Goal: Transaction & Acquisition: Obtain resource

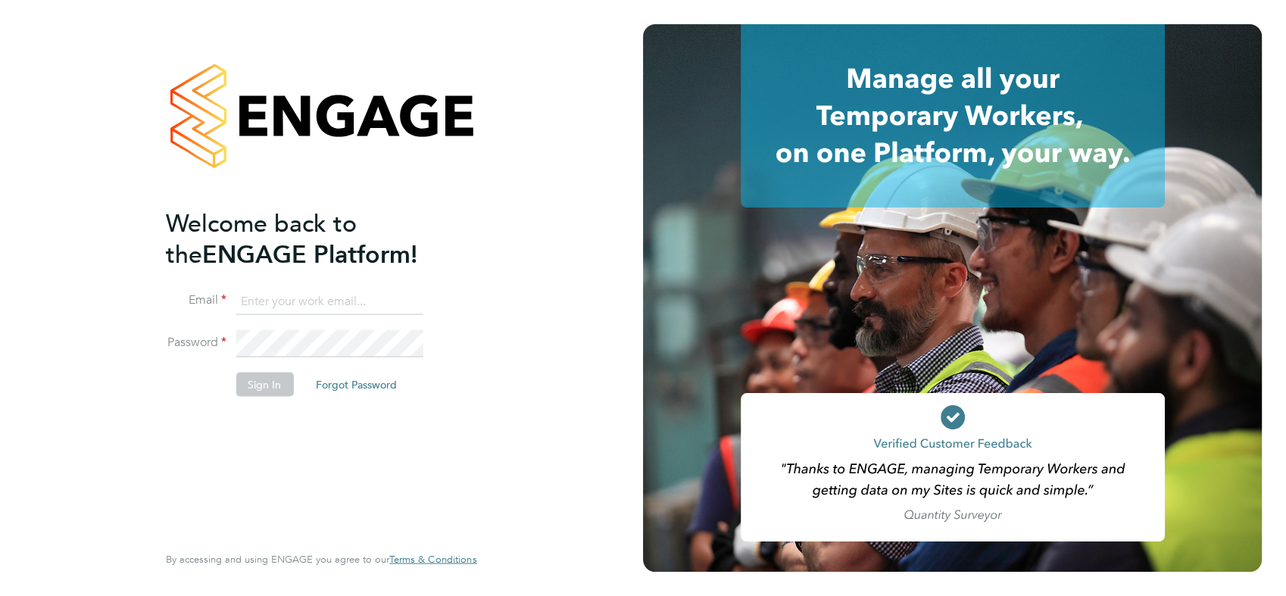
type input "chay.lee.wo@countrysidepartnerships.com"
click at [258, 379] on button "Sign In" at bounding box center [265, 384] width 58 height 24
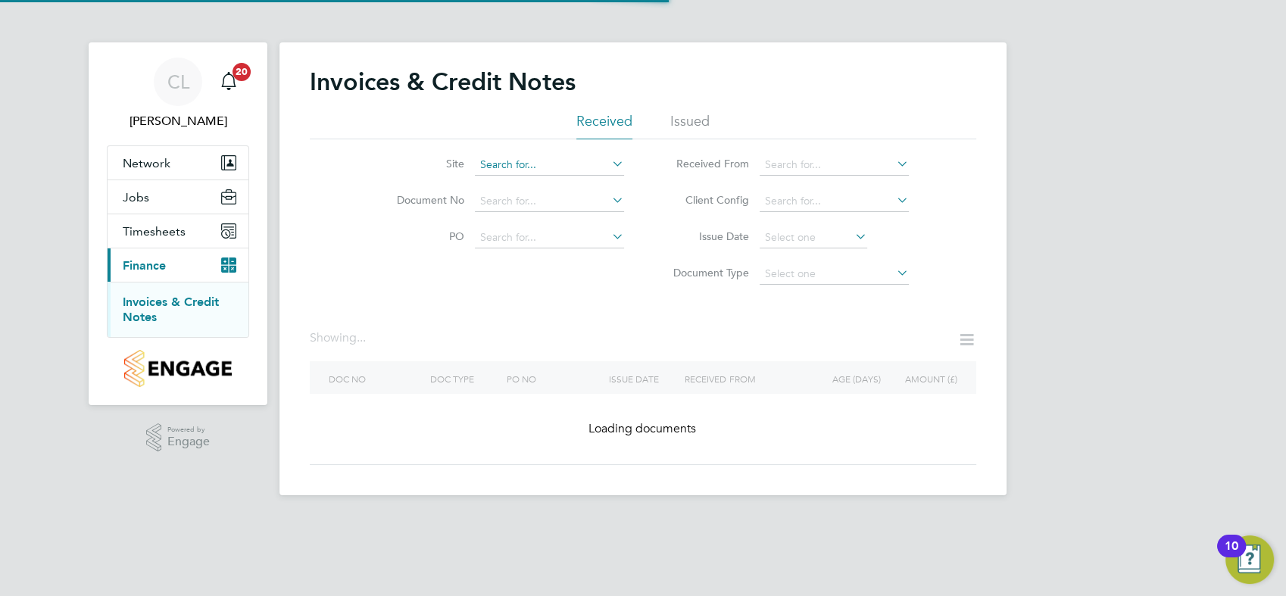
click at [584, 170] on input at bounding box center [549, 164] width 149 height 21
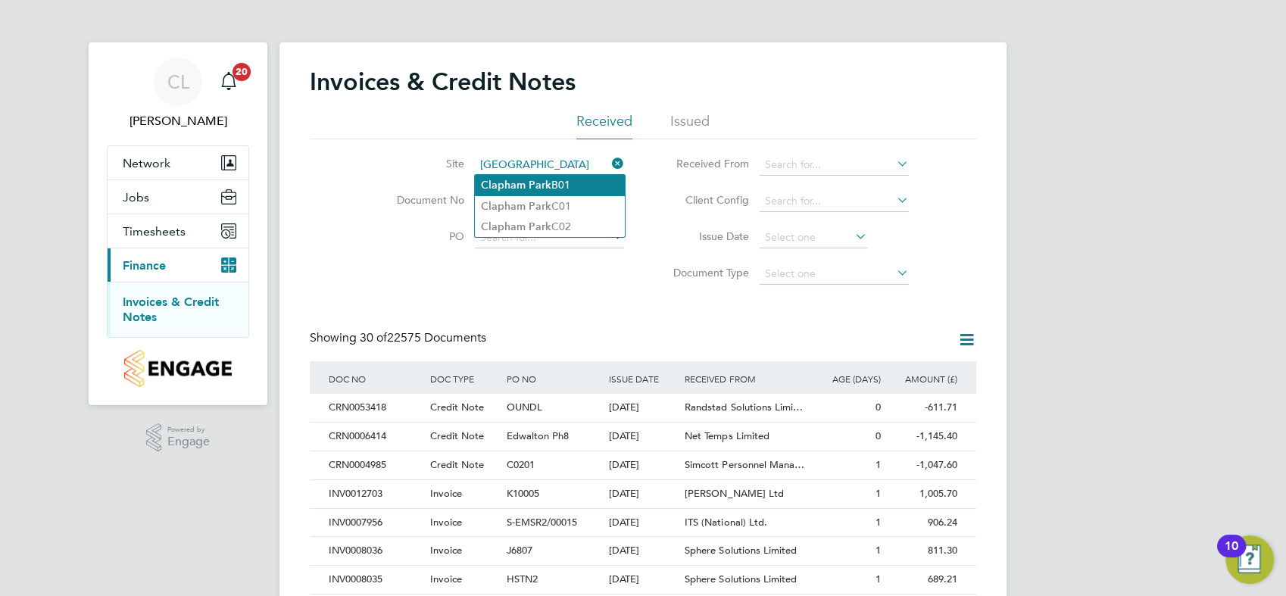
type input "[GEOGRAPHIC_DATA]"
drag, startPoint x: 533, startPoint y: 270, endPoint x: 491, endPoint y: 269, distance: 42.4
click at [532, 271] on div "Site clapham park Document No PO Status Paid Date Issued To Received From Clien…" at bounding box center [643, 215] width 666 height 153
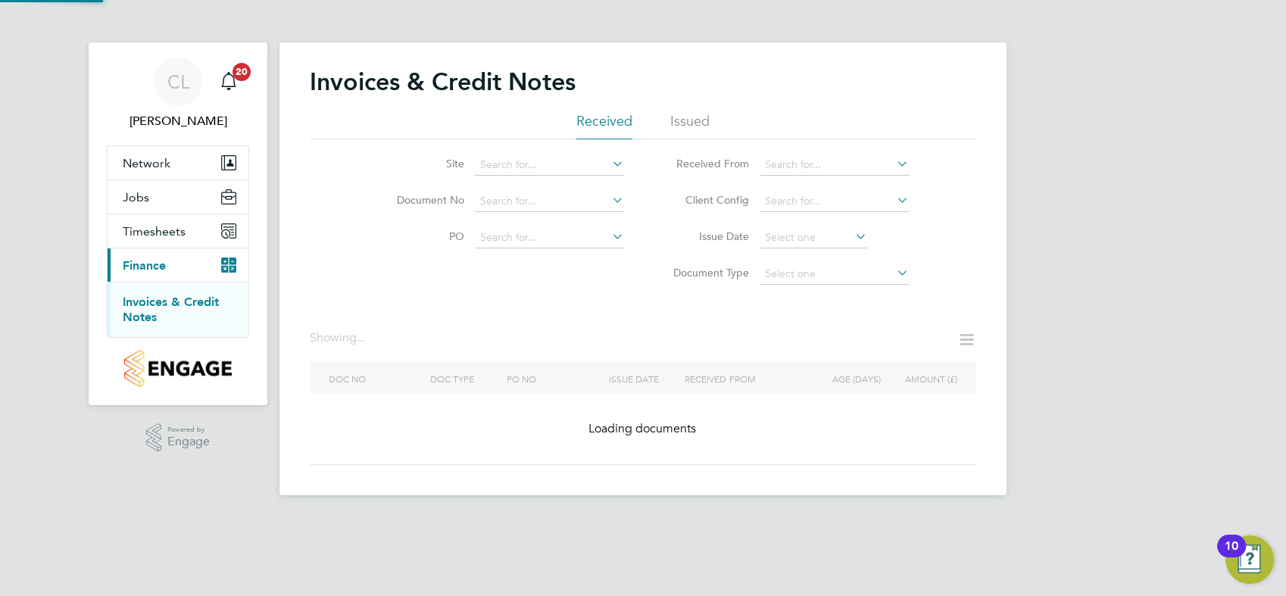
click at [163, 273] on button "Current page: Finance" at bounding box center [178, 264] width 141 height 33
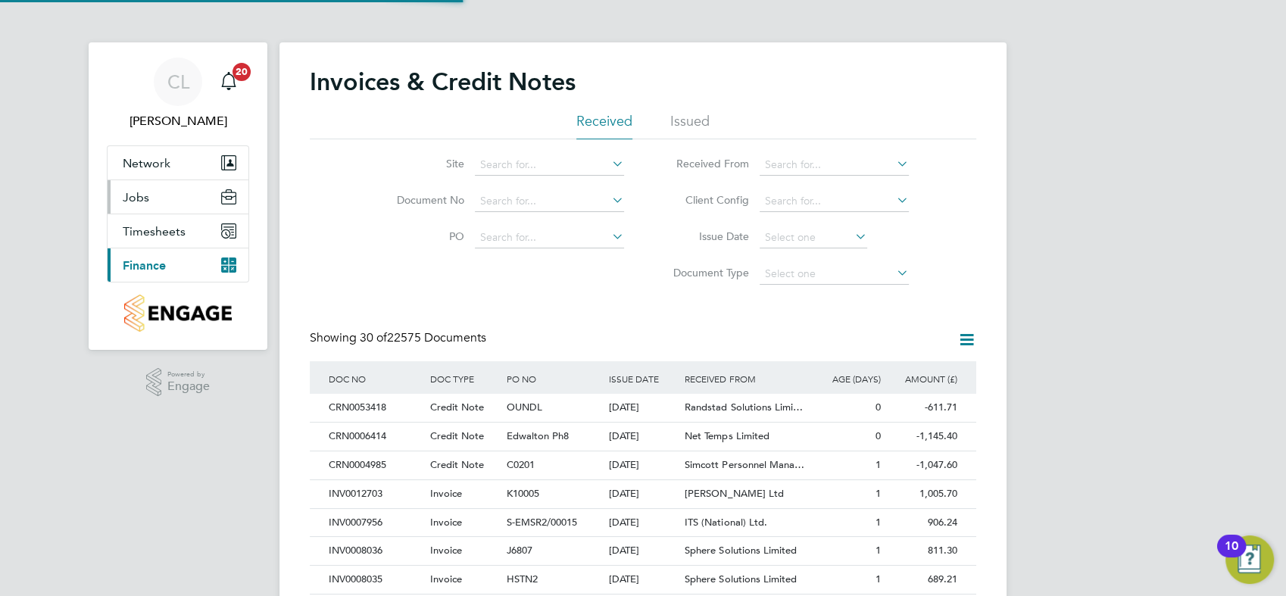
click at [150, 198] on button "Jobs" at bounding box center [178, 196] width 141 height 33
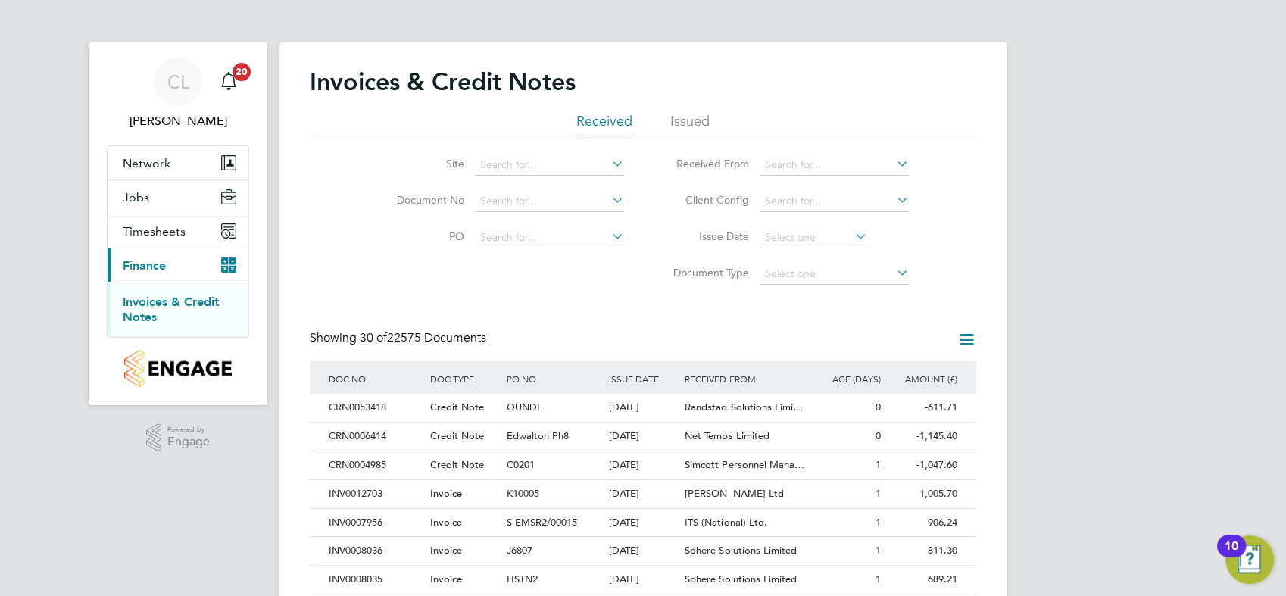
click at [149, 261] on span "Finance" at bounding box center [144, 265] width 43 height 14
click at [141, 303] on link "Invoices & Credit Notes" at bounding box center [171, 310] width 96 height 30
click at [544, 155] on input at bounding box center [549, 164] width 149 height 21
click at [533, 205] on li "[GEOGRAPHIC_DATA]" at bounding box center [550, 206] width 150 height 20
type input "[GEOGRAPHIC_DATA]"
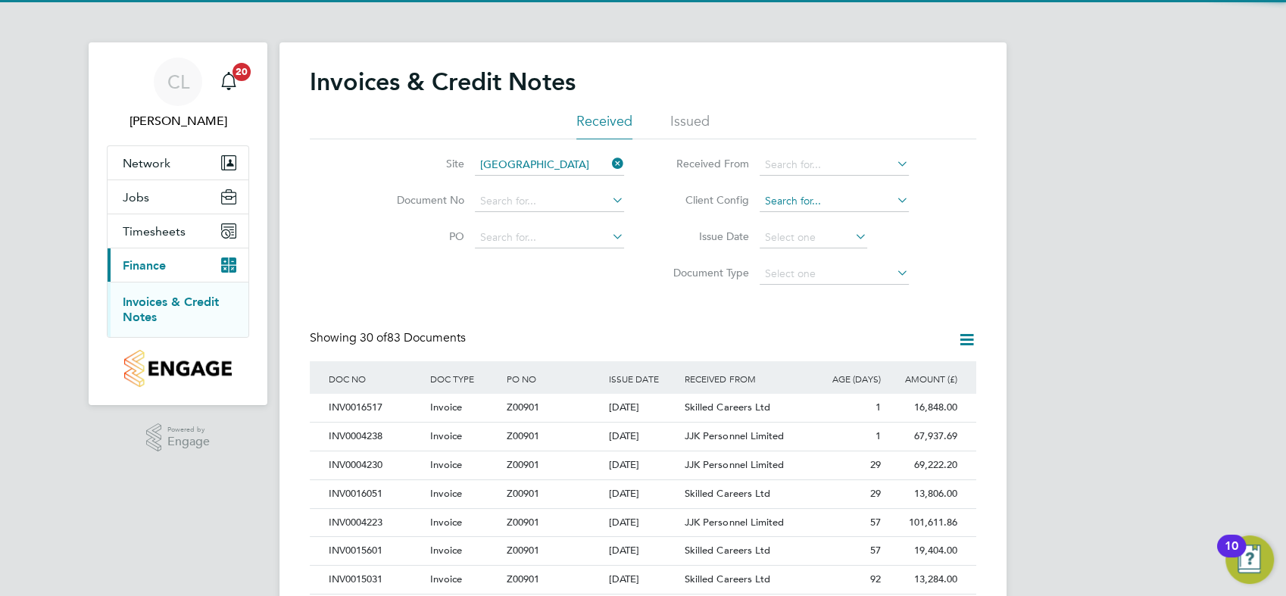
click at [833, 195] on input at bounding box center [834, 201] width 149 height 21
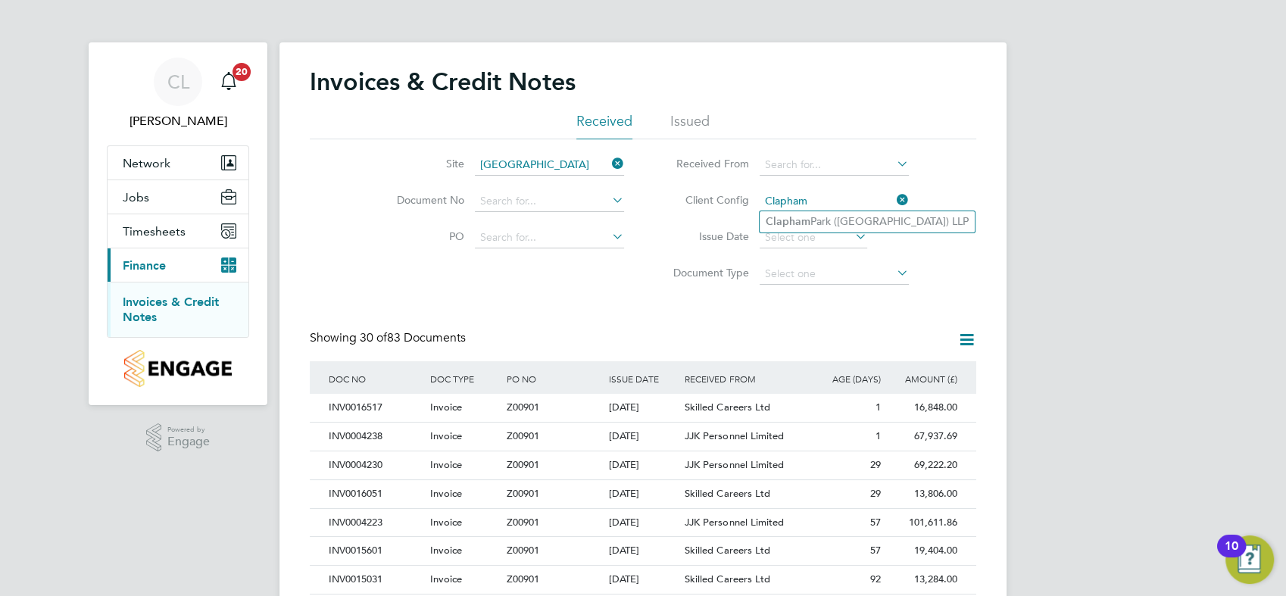
type input "[GEOGRAPHIC_DATA] ([GEOGRAPHIC_DATA]) LLP"
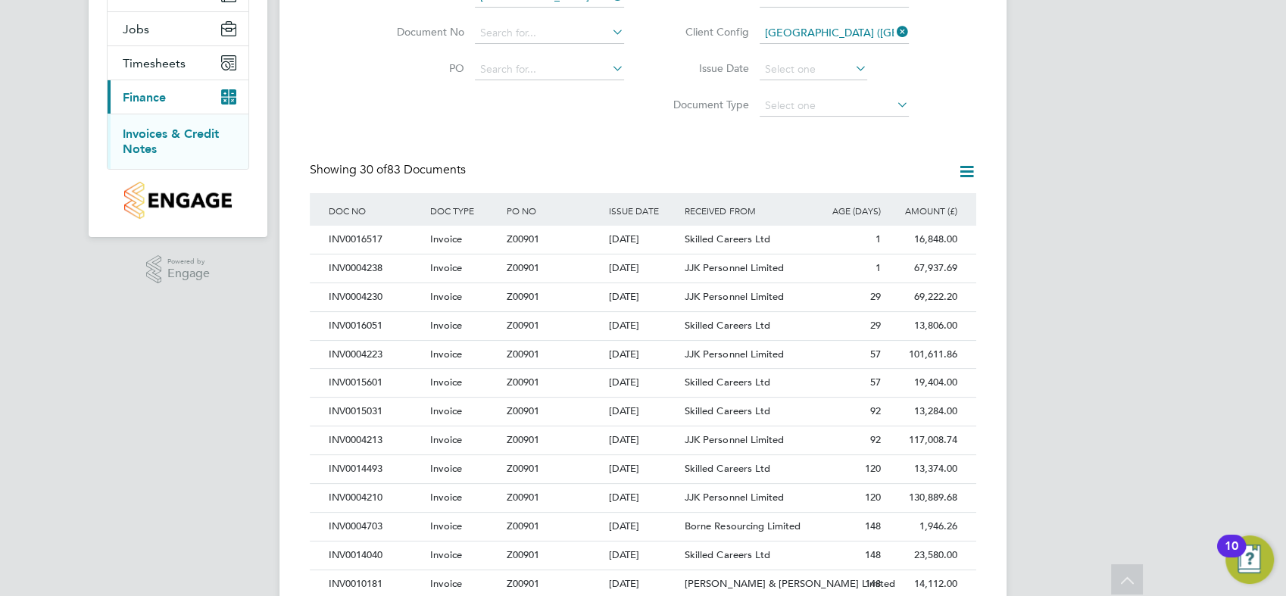
click at [649, 119] on li "Document Type" at bounding box center [785, 106] width 285 height 36
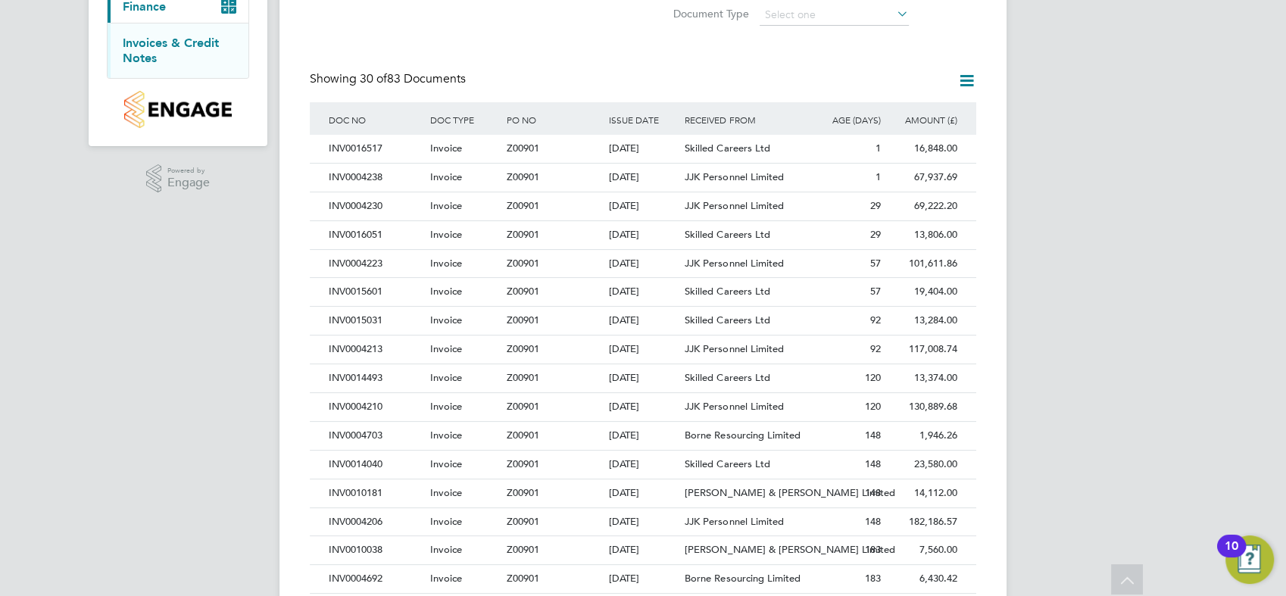
scroll to position [168, 0]
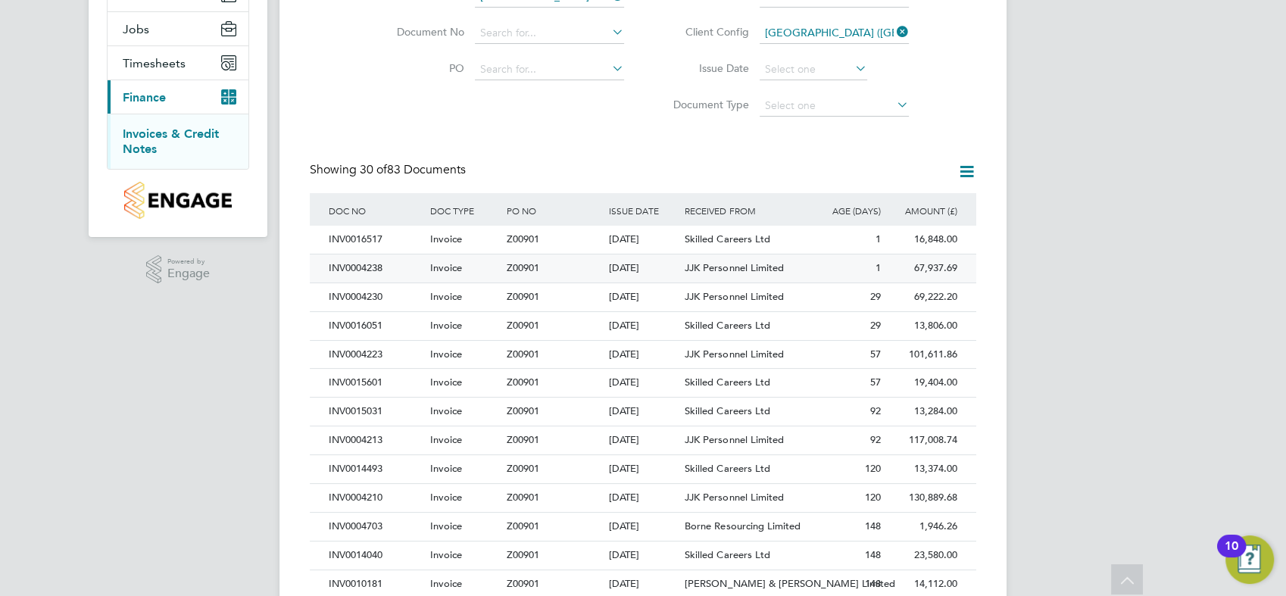
click at [821, 269] on div "1" at bounding box center [846, 268] width 76 height 28
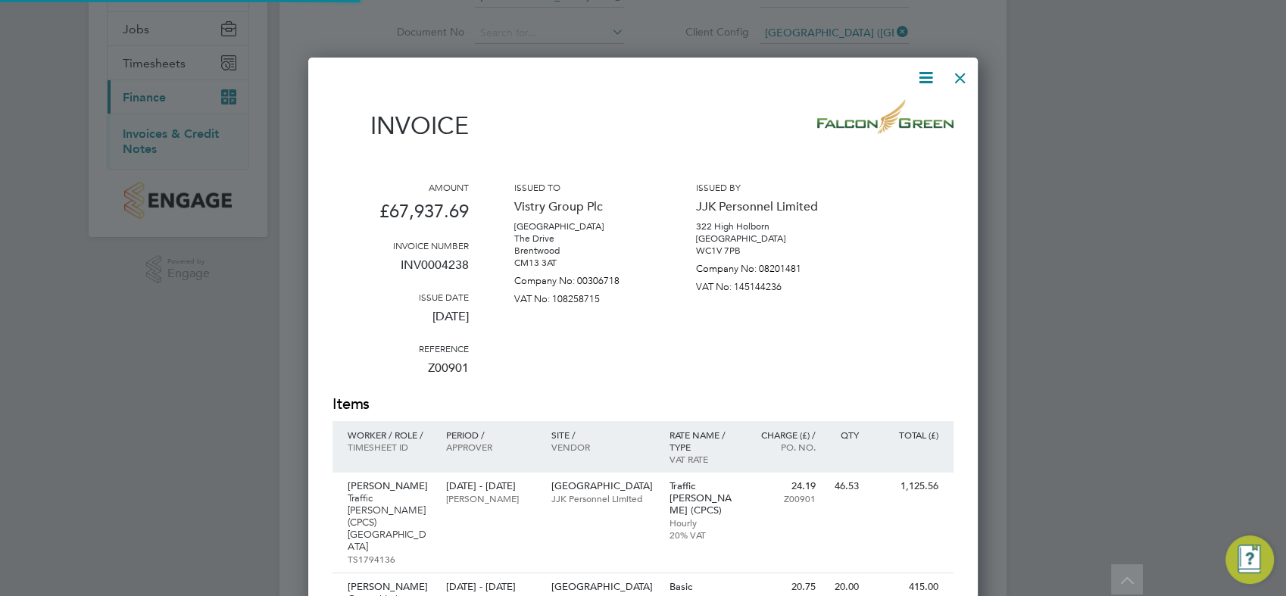
scroll to position [3699, 669]
click at [922, 69] on icon at bounding box center [925, 77] width 19 height 19
click at [853, 114] on li "Download Invoice" at bounding box center [880, 113] width 105 height 21
click at [860, 299] on div "Amount £67,937.69 Invoice number INV0004238 Issue date [DATE] Reference Z00901 …" at bounding box center [642, 287] width 621 height 213
drag, startPoint x: 957, startPoint y: 77, endPoint x: 930, endPoint y: 140, distance: 68.5
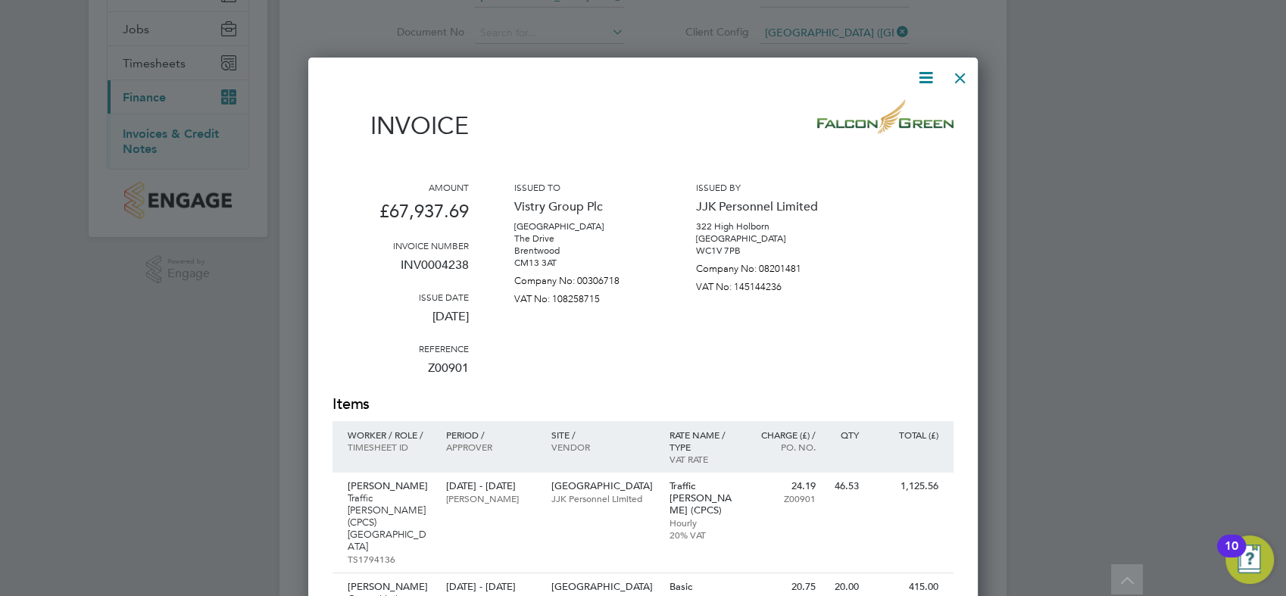
click at [957, 78] on div at bounding box center [960, 74] width 27 height 27
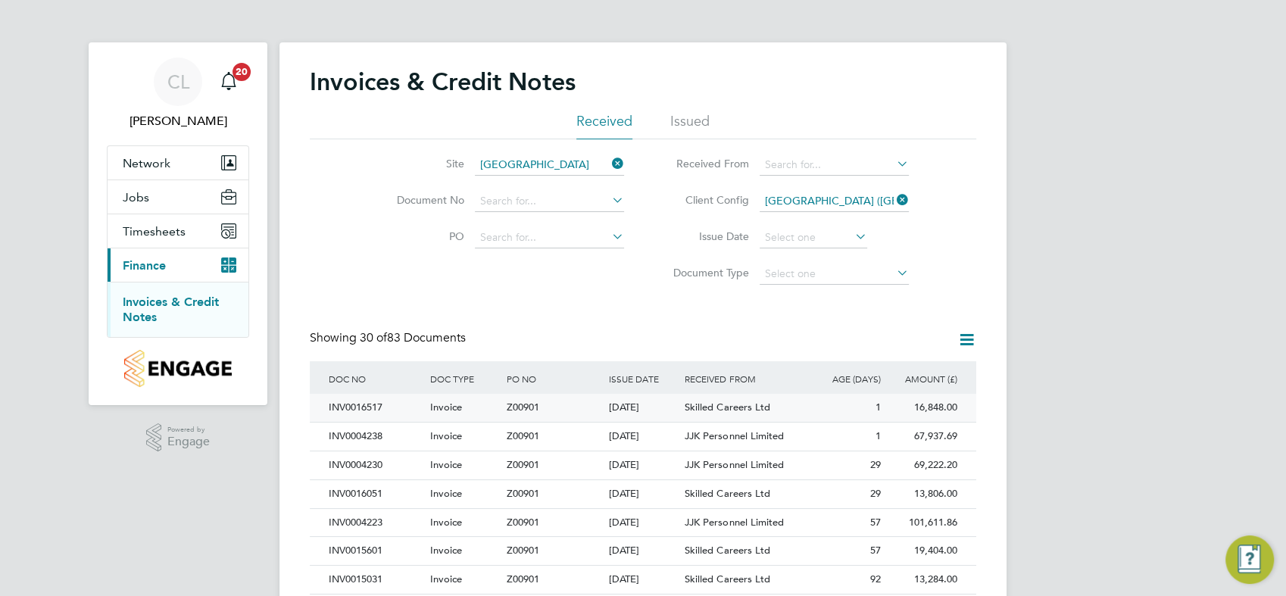
scroll to position [168, 0]
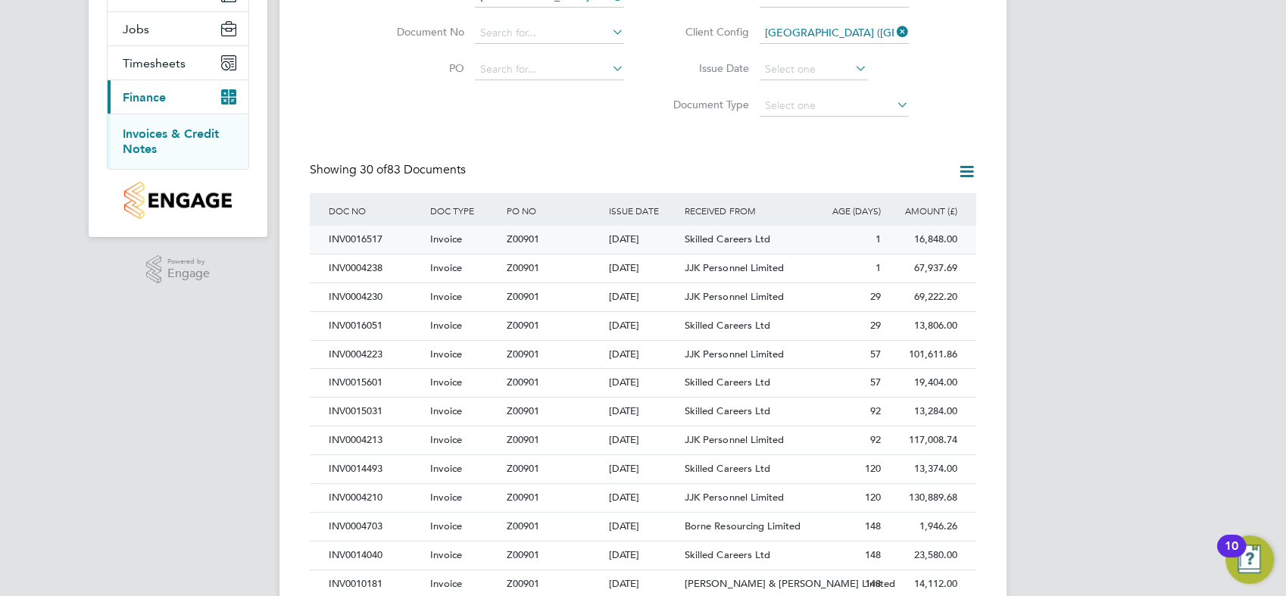
click at [806, 242] on div "Skilled Careers Ltd" at bounding box center [744, 240] width 127 height 28
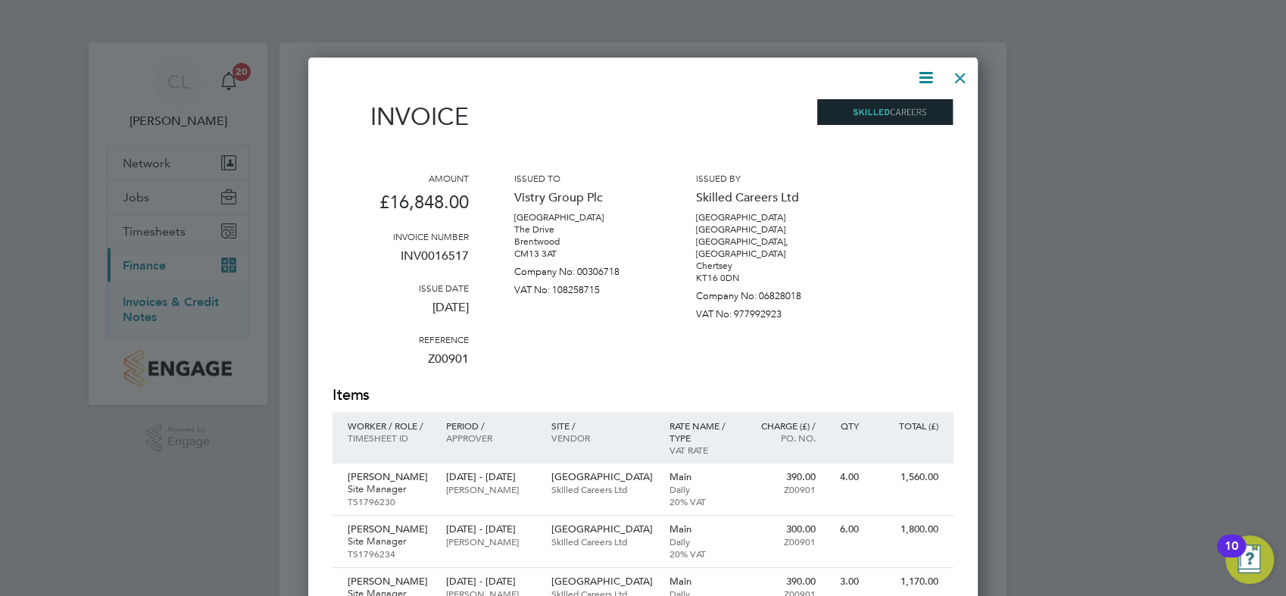
click at [926, 69] on icon at bounding box center [925, 77] width 19 height 19
click at [885, 116] on li "Download Invoice" at bounding box center [880, 113] width 105 height 21
drag, startPoint x: 734, startPoint y: 80, endPoint x: 729, endPoint y: 64, distance: 16.8
click at [734, 80] on div at bounding box center [633, 77] width 603 height 19
drag, startPoint x: 963, startPoint y: 75, endPoint x: 921, endPoint y: 142, distance: 78.6
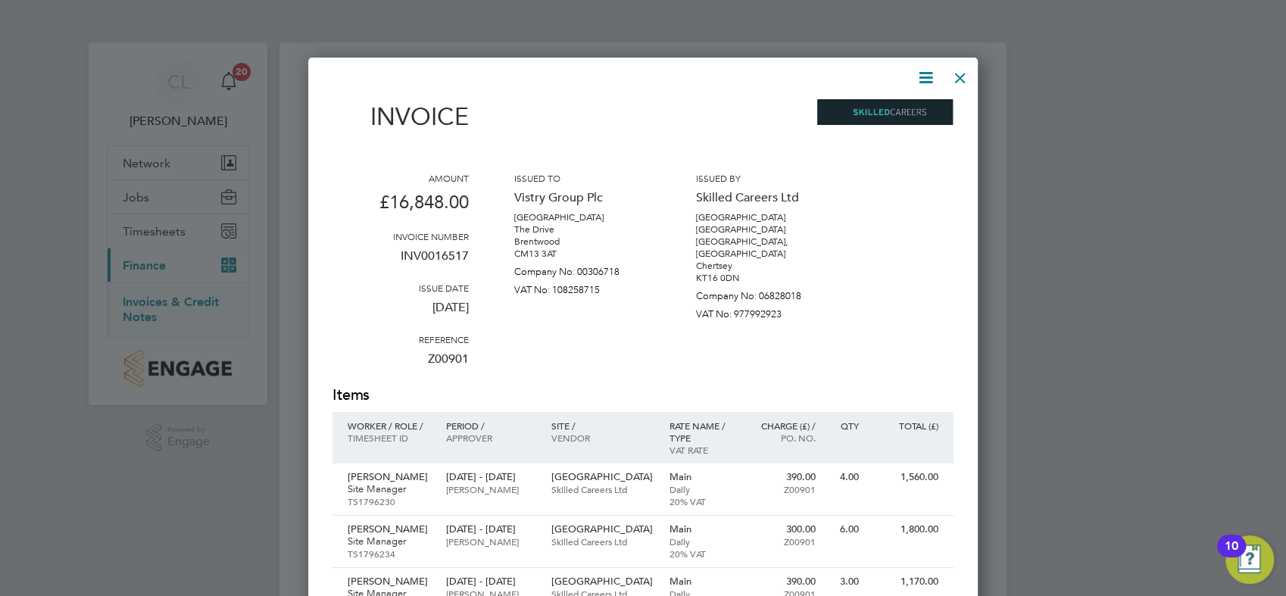
click at [959, 74] on div at bounding box center [960, 74] width 27 height 27
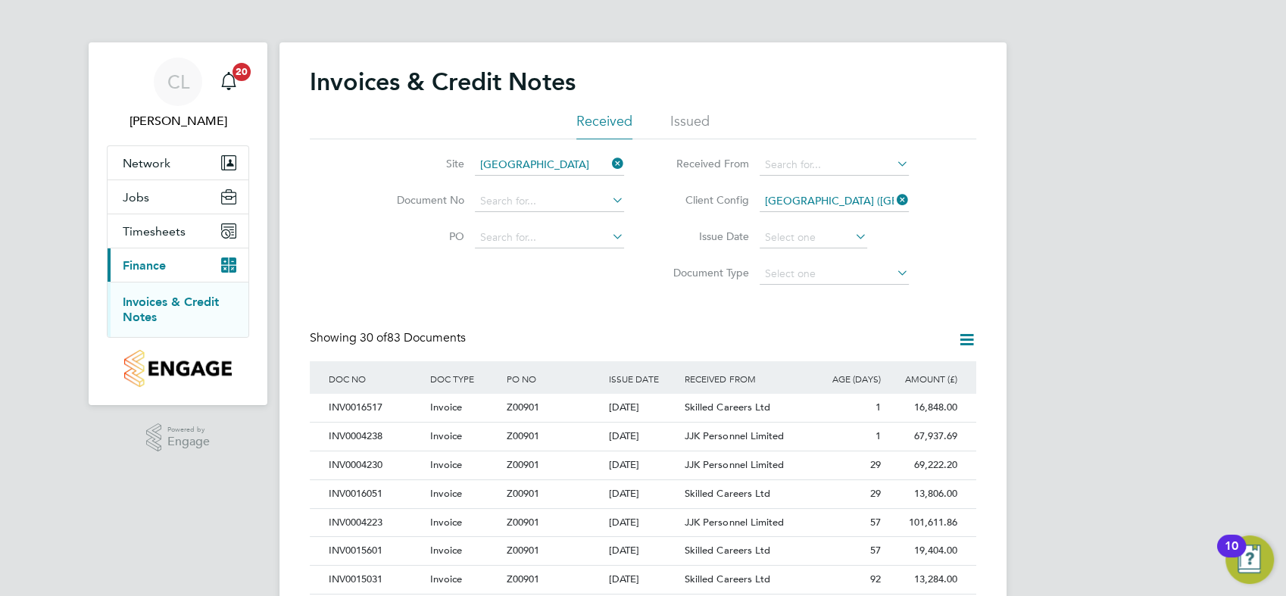
drag, startPoint x: 614, startPoint y: 160, endPoint x: 601, endPoint y: 164, distance: 14.4
click at [609, 160] on icon at bounding box center [609, 163] width 0 height 21
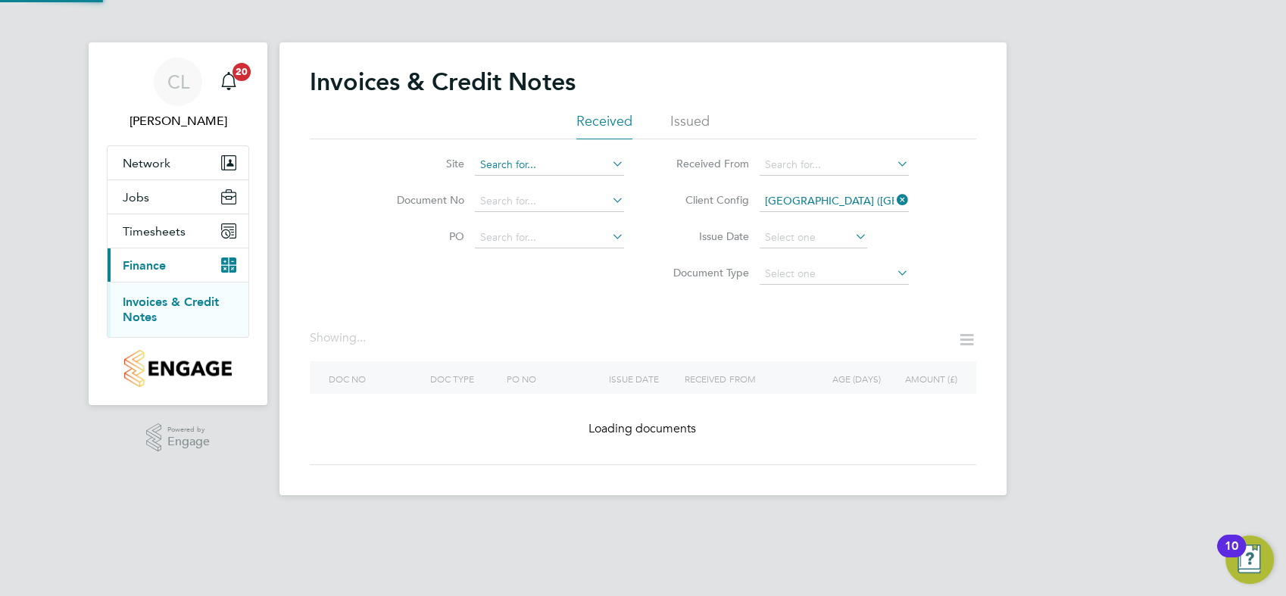
click at [548, 165] on input at bounding box center [549, 164] width 149 height 21
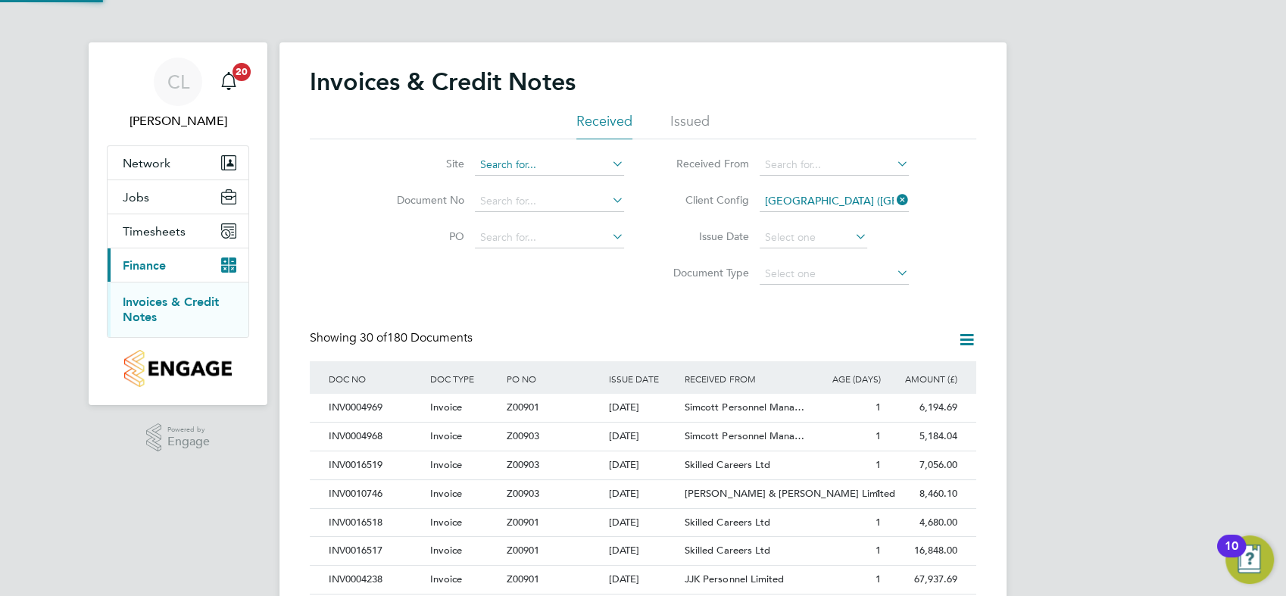
scroll to position [28, 103]
type input "Clapham Park B01"
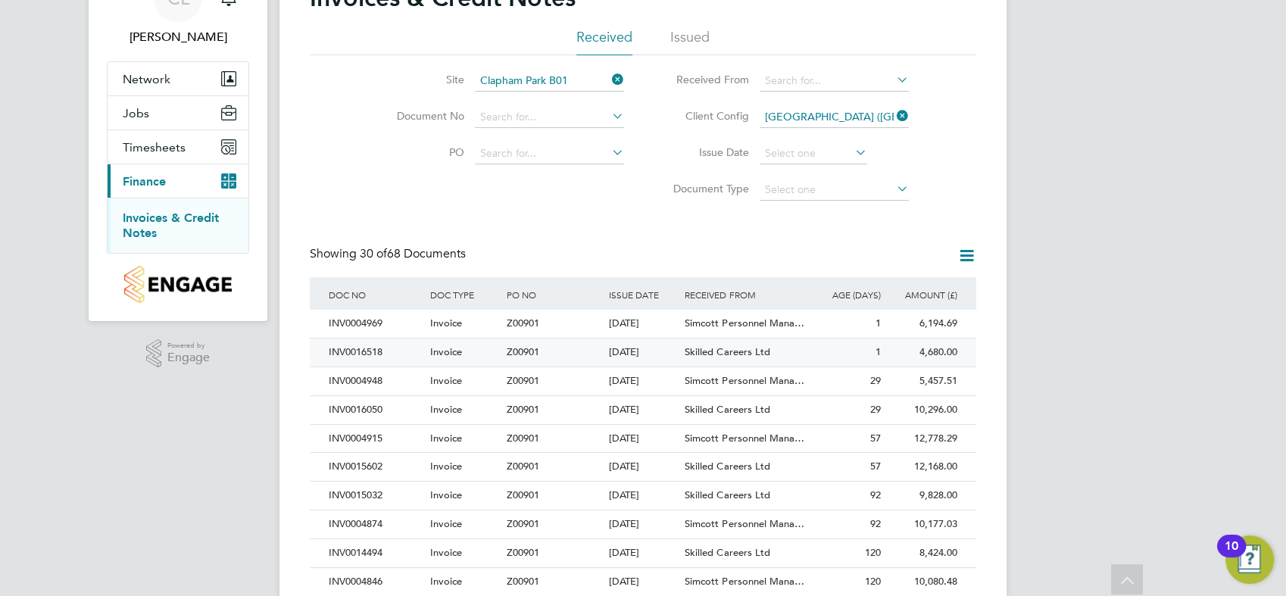
click at [844, 351] on div "1" at bounding box center [846, 353] width 76 height 28
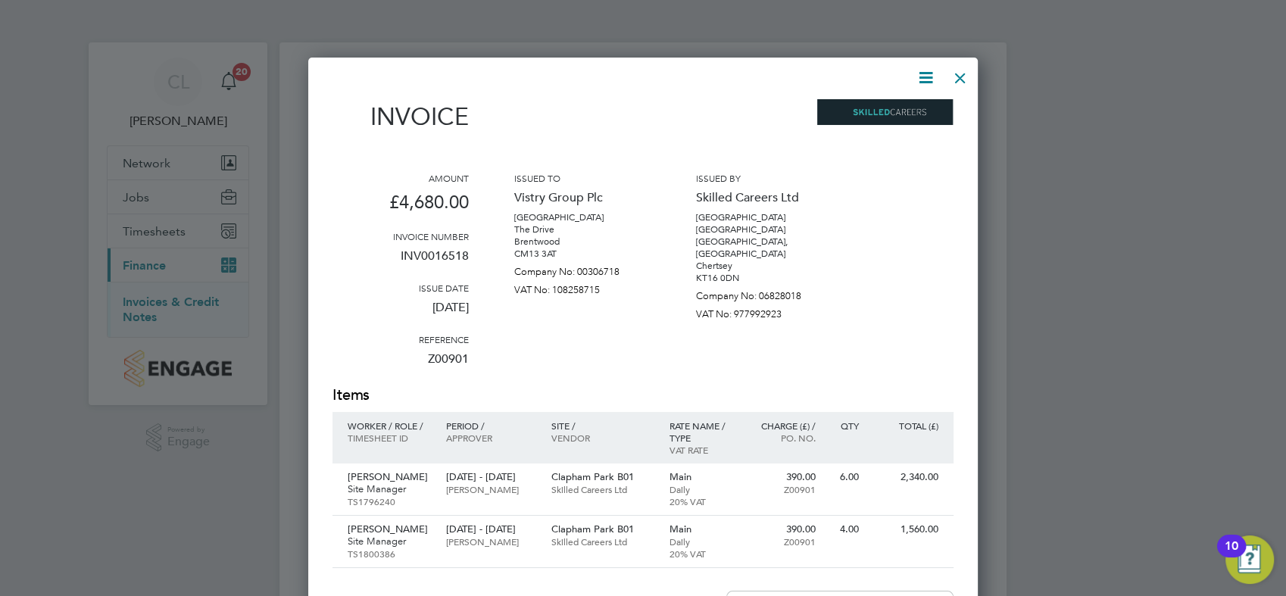
click at [922, 73] on icon at bounding box center [925, 77] width 19 height 19
click at [888, 115] on li "Download Invoice" at bounding box center [880, 113] width 105 height 21
click at [739, 99] on div "Invoice" at bounding box center [642, 122] width 621 height 47
drag, startPoint x: 953, startPoint y: 79, endPoint x: 915, endPoint y: 156, distance: 86.4
click at [953, 79] on div at bounding box center [960, 74] width 27 height 27
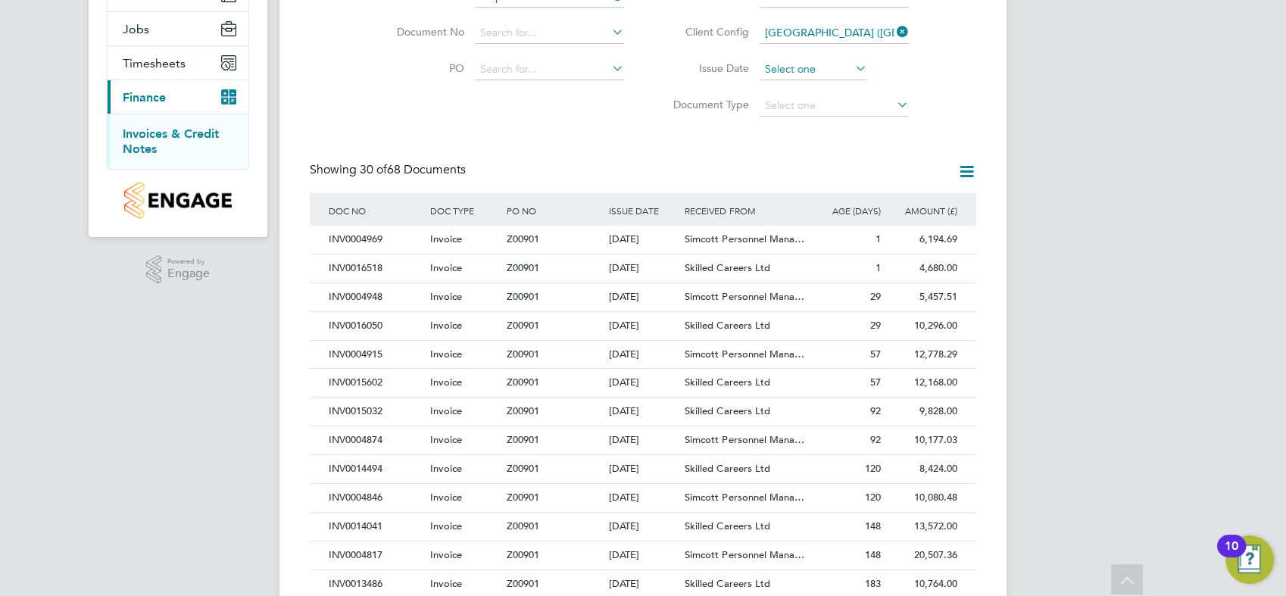
drag, startPoint x: 812, startPoint y: 238, endPoint x: 821, endPoint y: 239, distance: 9.1
click at [812, 238] on div "1" at bounding box center [846, 240] width 76 height 28
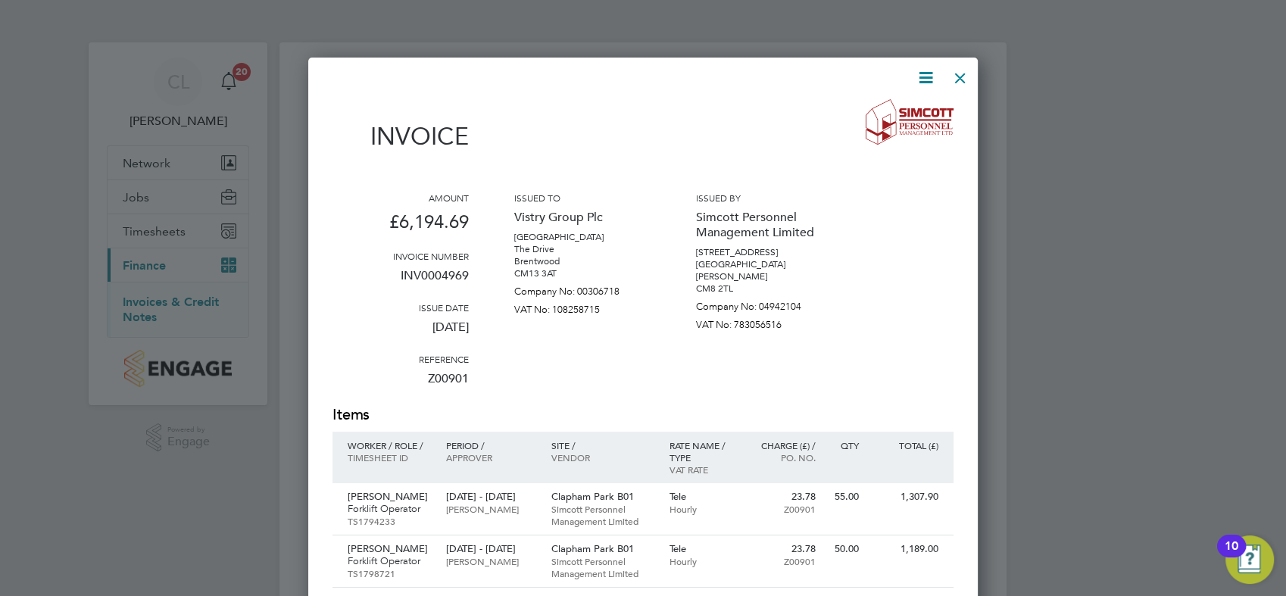
click at [927, 74] on icon at bounding box center [925, 77] width 19 height 19
click at [860, 117] on li "Download Invoice" at bounding box center [880, 113] width 105 height 21
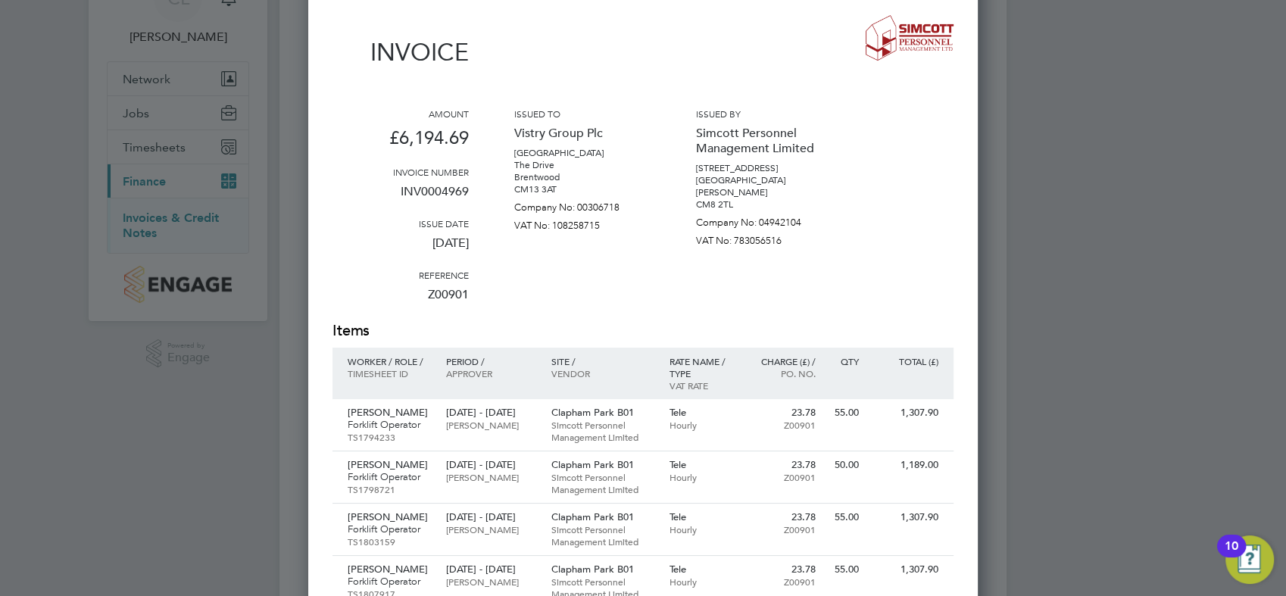
click at [769, 64] on div "Invoice" at bounding box center [642, 48] width 621 height 67
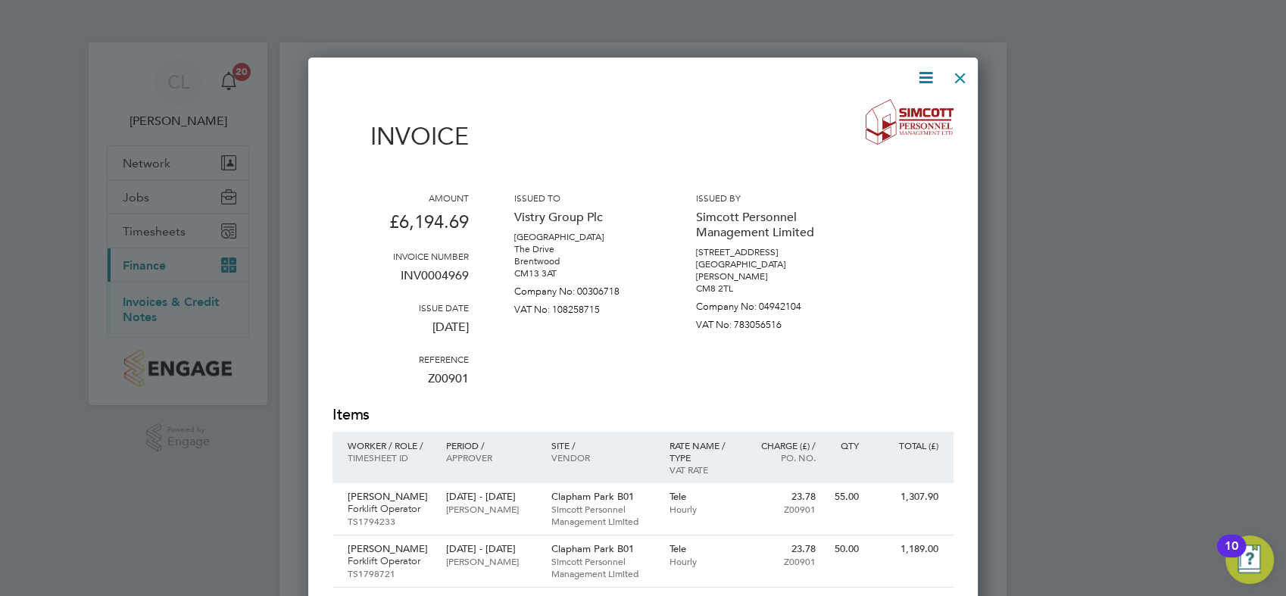
click at [958, 78] on div at bounding box center [960, 74] width 27 height 27
